Goal: Task Accomplishment & Management: Use online tool/utility

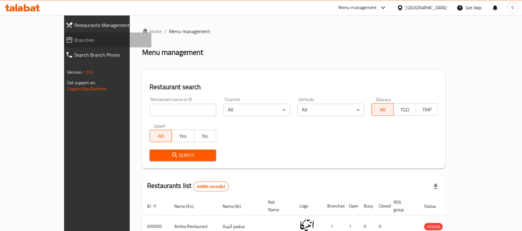
click at [74, 39] on span "Branches" at bounding box center [110, 39] width 72 height 7
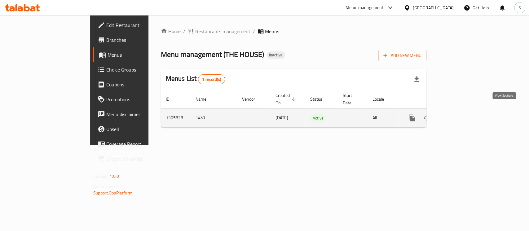
click at [464, 113] on link "enhanced table" at bounding box center [456, 118] width 15 height 15
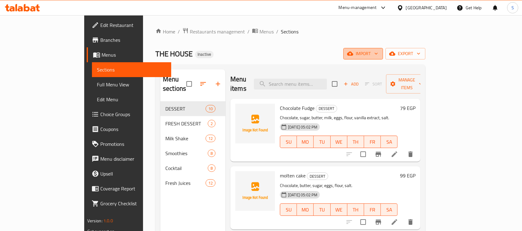
click at [378, 52] on span "import" at bounding box center [364, 54] width 30 height 8
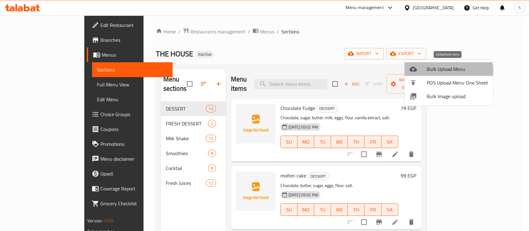
click at [431, 72] on span "Bulk Upload Menu" at bounding box center [457, 68] width 61 height 7
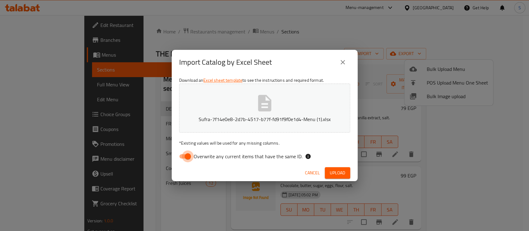
click at [187, 158] on input "Overwrite any current items that have the same ID." at bounding box center [187, 157] width 35 height 12
checkbox input "false"
click at [336, 172] on span "Upload" at bounding box center [337, 173] width 15 height 8
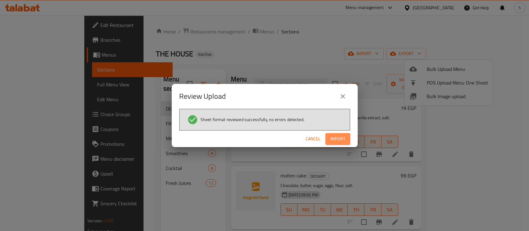
click at [342, 136] on span "Import" at bounding box center [337, 139] width 15 height 8
